Goal: Task Accomplishment & Management: Use online tool/utility

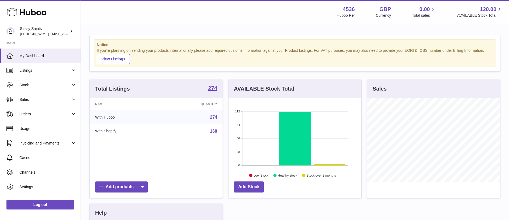
scroll to position [84, 133]
click at [29, 100] on span "Sales" at bounding box center [45, 99] width 52 height 5
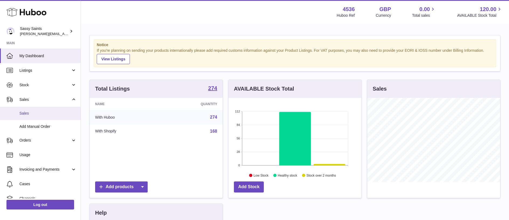
click at [29, 113] on span "Sales" at bounding box center [47, 113] width 57 height 5
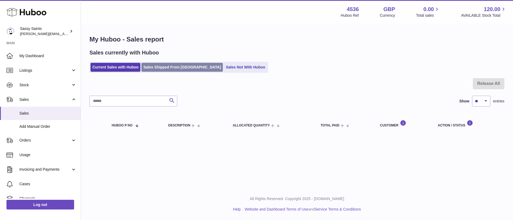
click at [164, 67] on link "Sales Shipped From [GEOGRAPHIC_DATA]" at bounding box center [182, 67] width 81 height 9
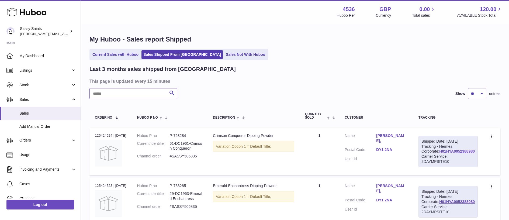
click at [124, 94] on input "text" at bounding box center [134, 93] width 88 height 11
paste input "**********"
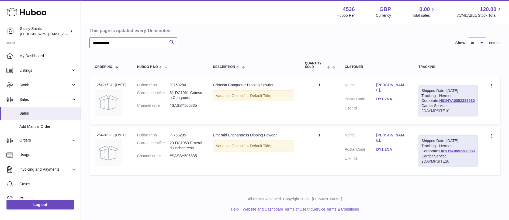
scroll to position [71, 0]
type input "**********"
click at [455, 98] on link "H01HYA0052388980" at bounding box center [458, 100] width 36 height 4
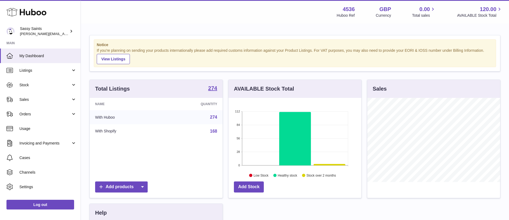
scroll to position [84, 133]
click at [21, 98] on span "Sales" at bounding box center [45, 99] width 52 height 5
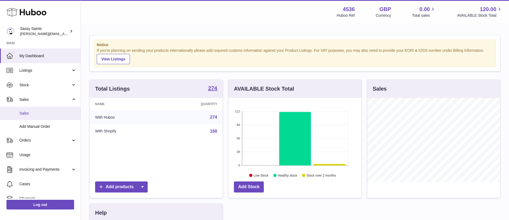
click at [30, 114] on span "Sales" at bounding box center [47, 113] width 57 height 5
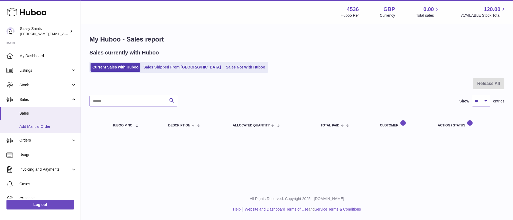
click at [52, 126] on span "Add Manual Order" at bounding box center [47, 126] width 57 height 5
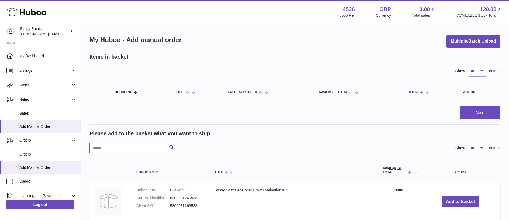
click at [114, 149] on input "text" at bounding box center [134, 148] width 88 height 11
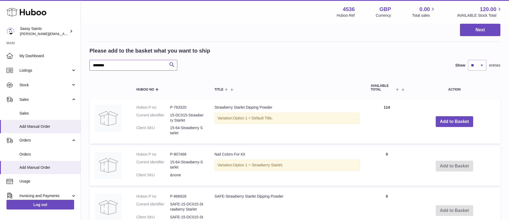
scroll to position [102, 0]
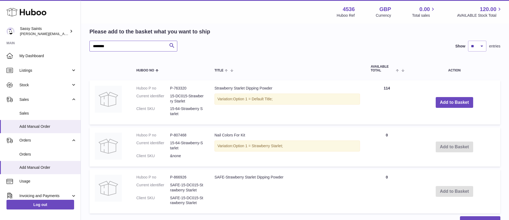
type input "********"
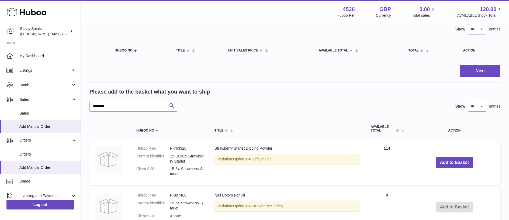
scroll to position [41, 0]
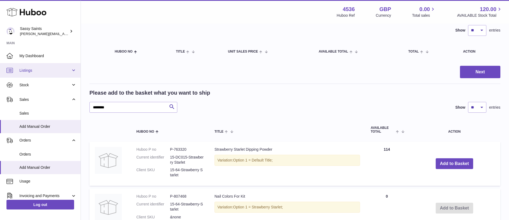
drag, startPoint x: 23, startPoint y: 69, endPoint x: 28, endPoint y: 70, distance: 5.5
click at [23, 69] on span "Listings" at bounding box center [45, 70] width 52 height 5
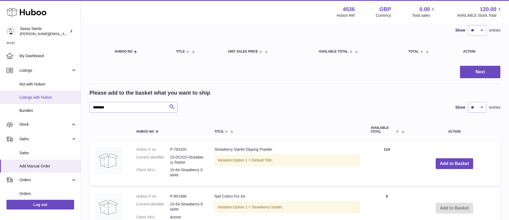
drag, startPoint x: 35, startPoint y: 95, endPoint x: 56, endPoint y: 100, distance: 22.6
click at [35, 95] on span "Listings with Huboo" at bounding box center [47, 97] width 57 height 5
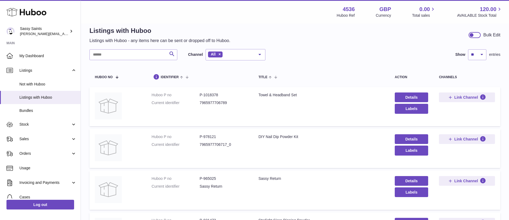
scroll to position [16, 0]
